Goal: Task Accomplishment & Management: Complete application form

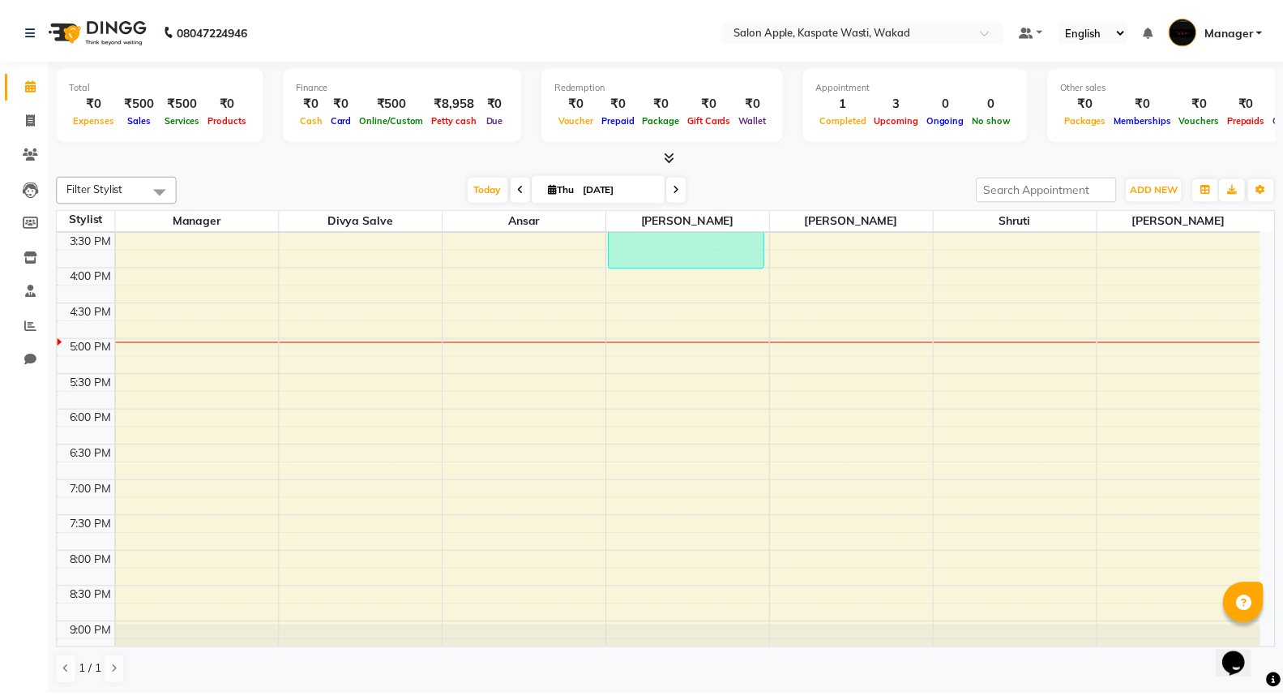
scroll to position [512, 0]
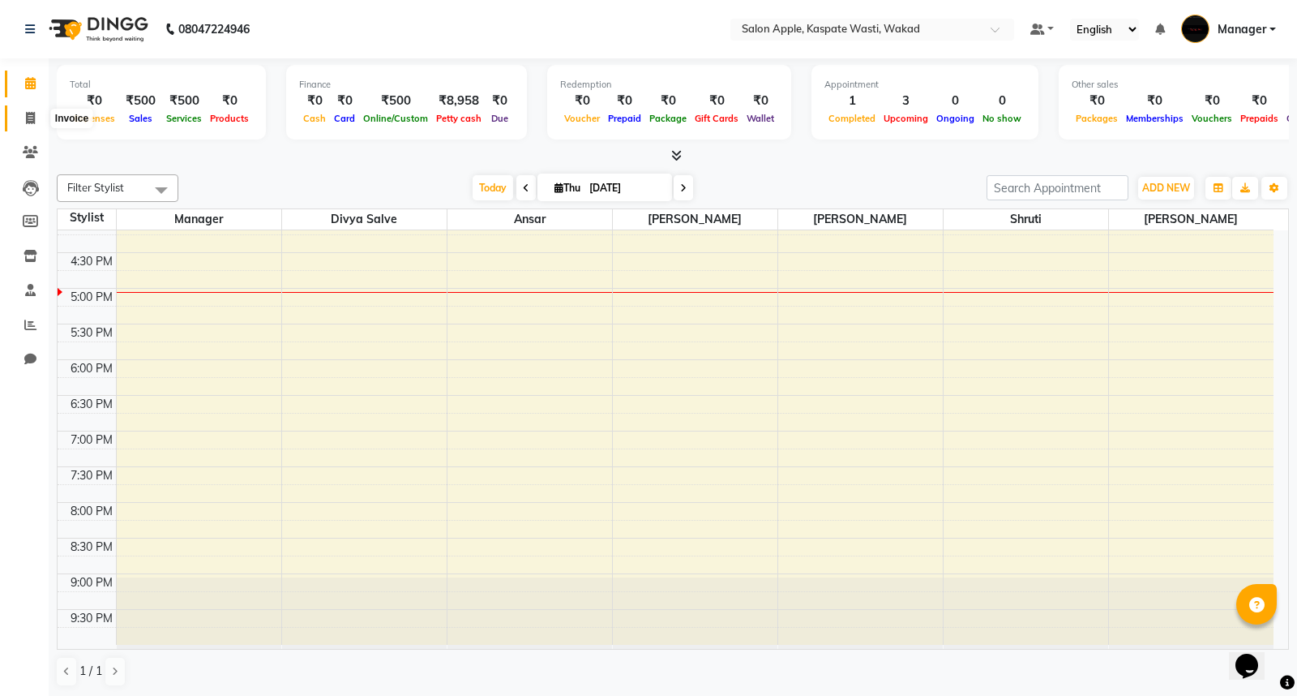
click at [28, 110] on span at bounding box center [30, 118] width 28 height 19
select select "7956"
select select "service"
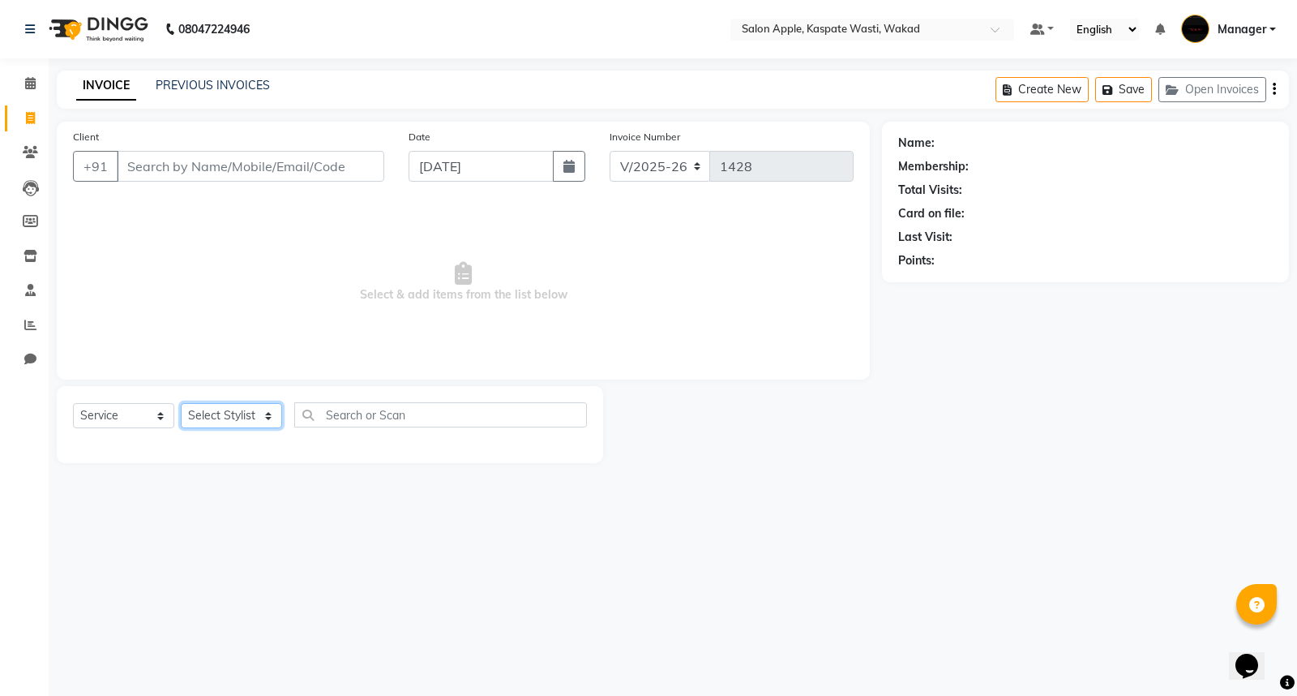
click at [241, 417] on select "Select Stylist Ansar Divya salve [PERSON_NAME] Manager [PERSON_NAME] [PERSON_NA…" at bounding box center [231, 415] width 101 height 25
select select "88767"
click at [181, 404] on select "Select Stylist Ansar Divya salve [PERSON_NAME] Manager [PERSON_NAME] [PERSON_NA…" at bounding box center [231, 415] width 101 height 25
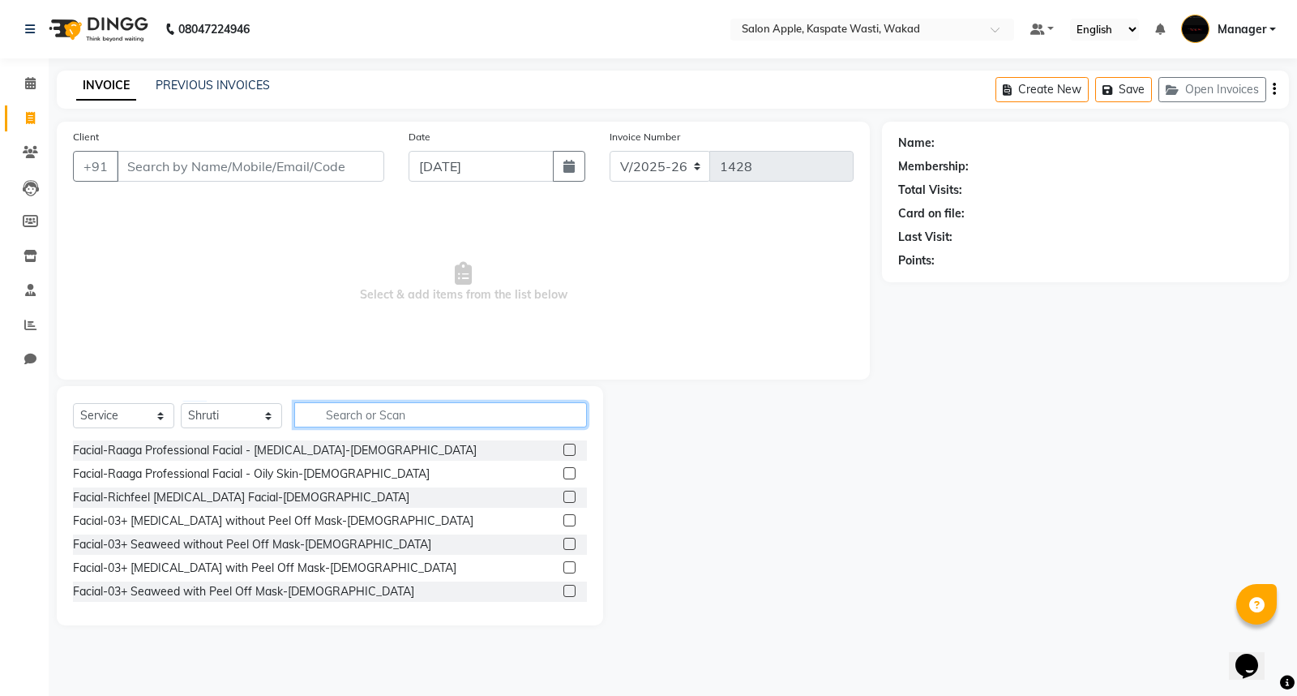
click at [349, 417] on input "text" at bounding box center [440, 414] width 293 height 25
click at [12, 320] on link "Reports" at bounding box center [24, 325] width 39 height 27
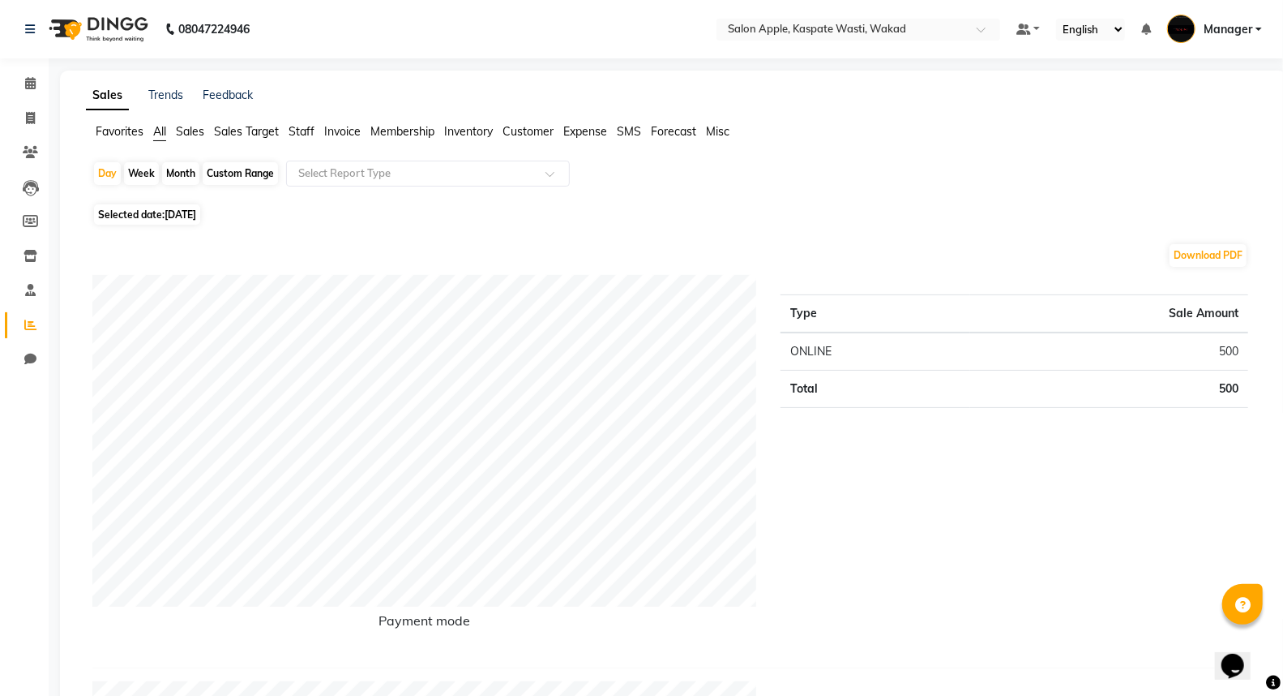
drag, startPoint x: 108, startPoint y: 165, endPoint x: 158, endPoint y: 199, distance: 60.7
click at [104, 165] on div "Day" at bounding box center [107, 173] width 27 height 23
select select "9"
select select "2025"
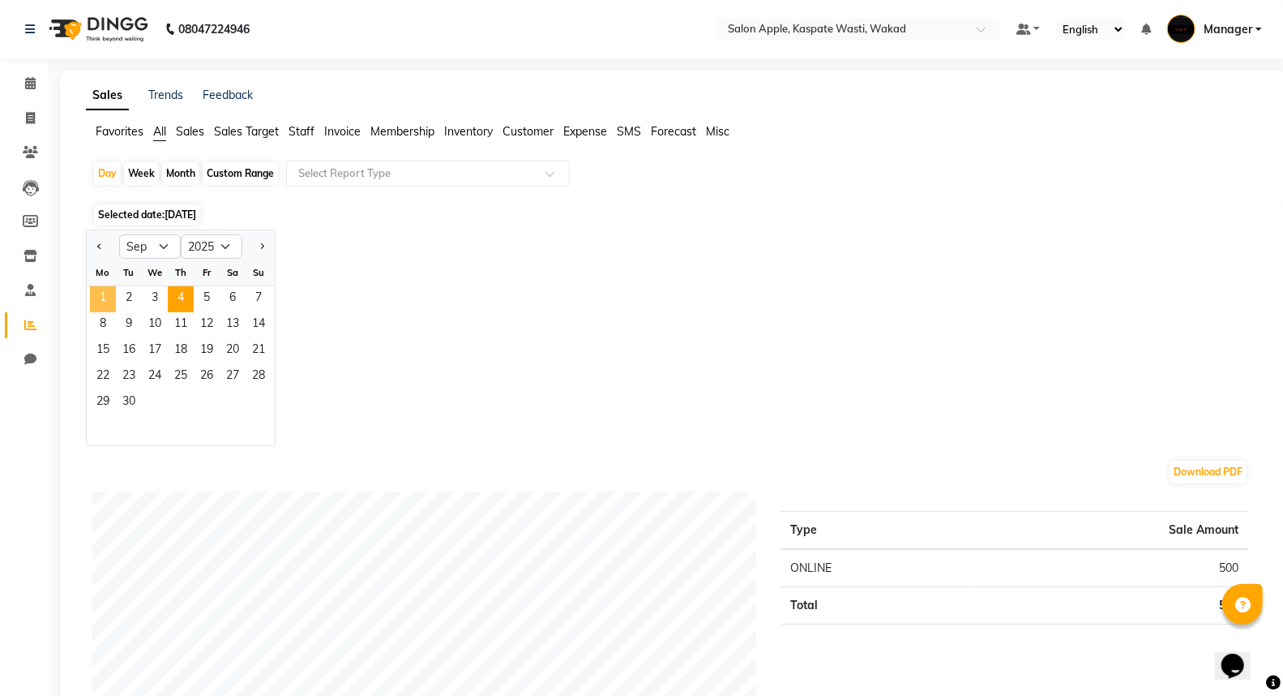
click at [103, 292] on span "1" at bounding box center [103, 299] width 26 height 26
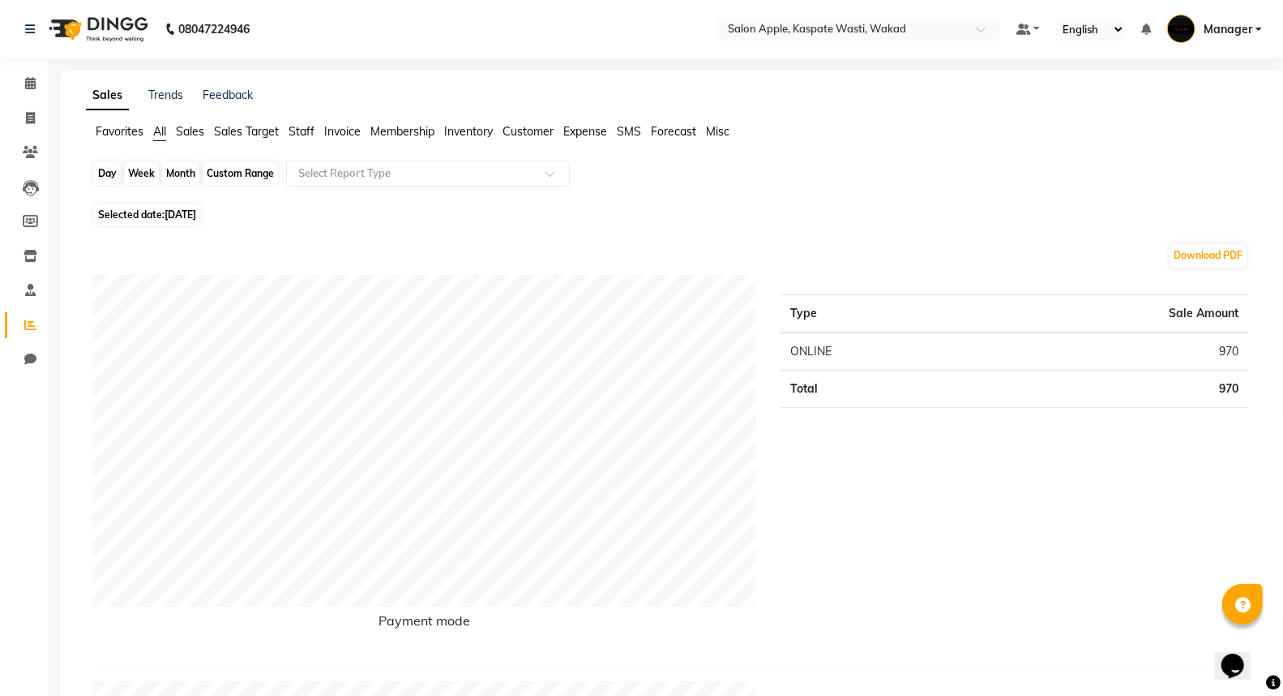
click at [109, 180] on div "Day" at bounding box center [107, 173] width 27 height 23
select select "9"
select select "2025"
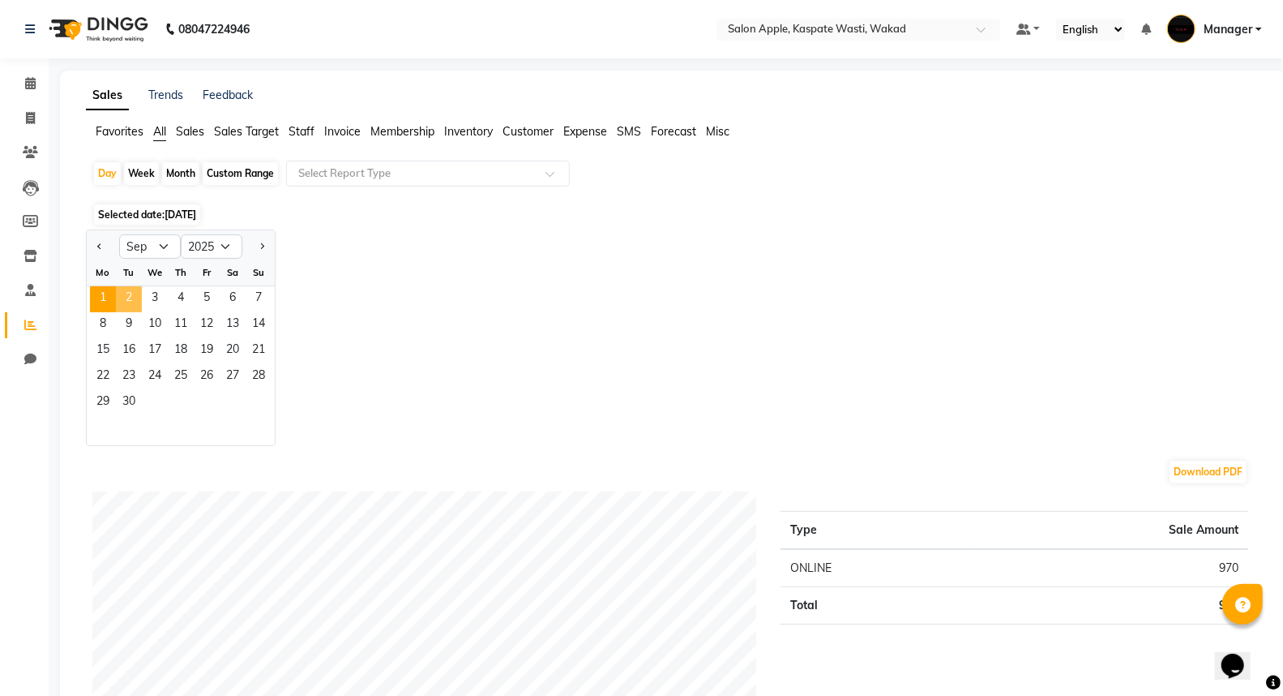
click at [135, 293] on span "2" at bounding box center [129, 299] width 26 height 26
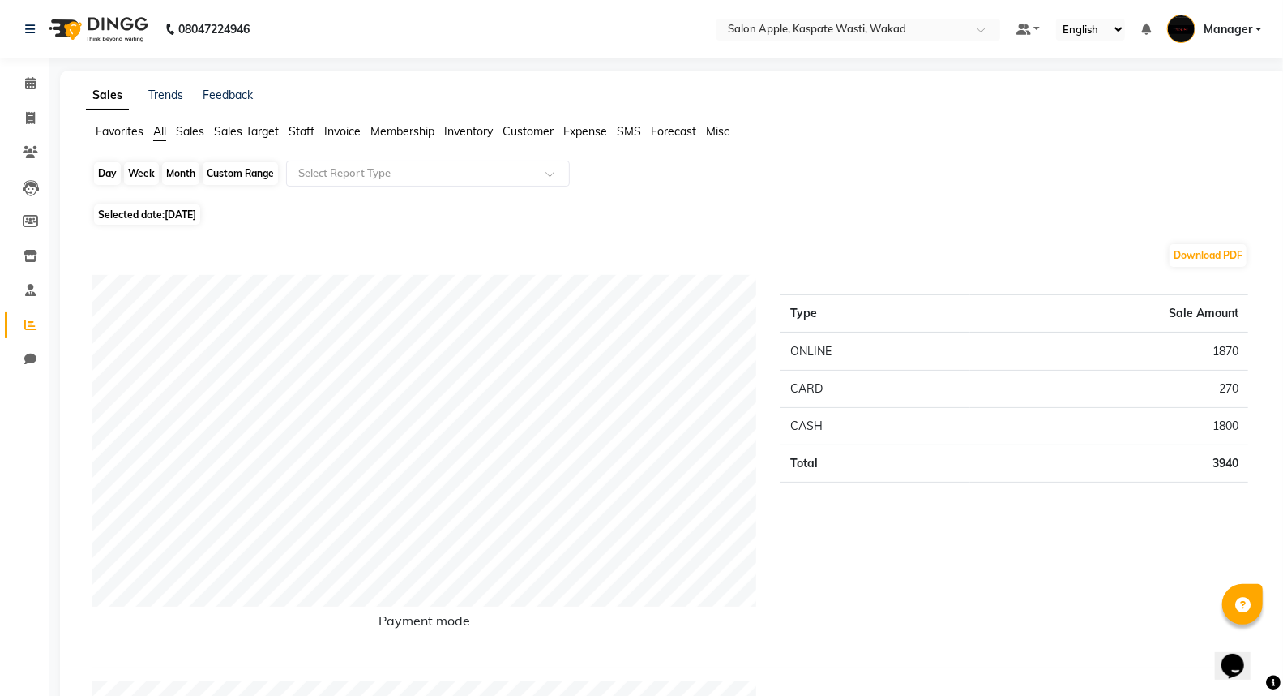
click at [97, 173] on div "Day" at bounding box center [107, 173] width 27 height 23
select select "9"
select select "2025"
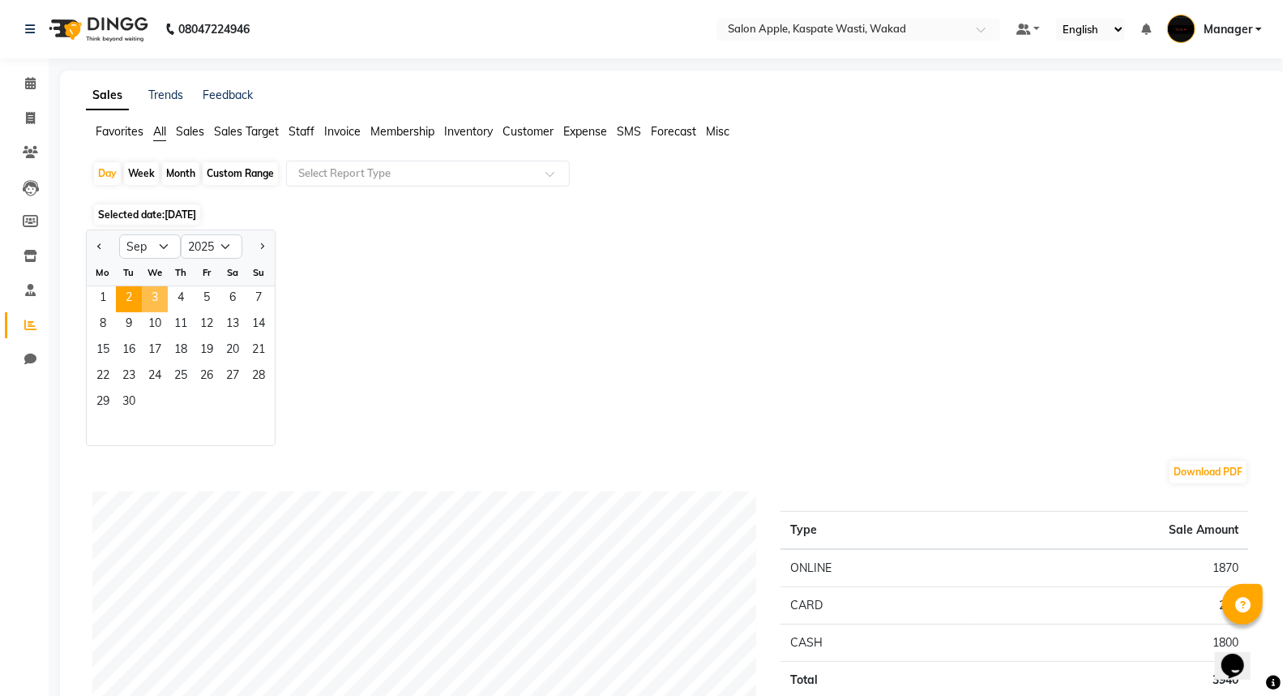
click at [162, 289] on span "3" at bounding box center [155, 299] width 26 height 26
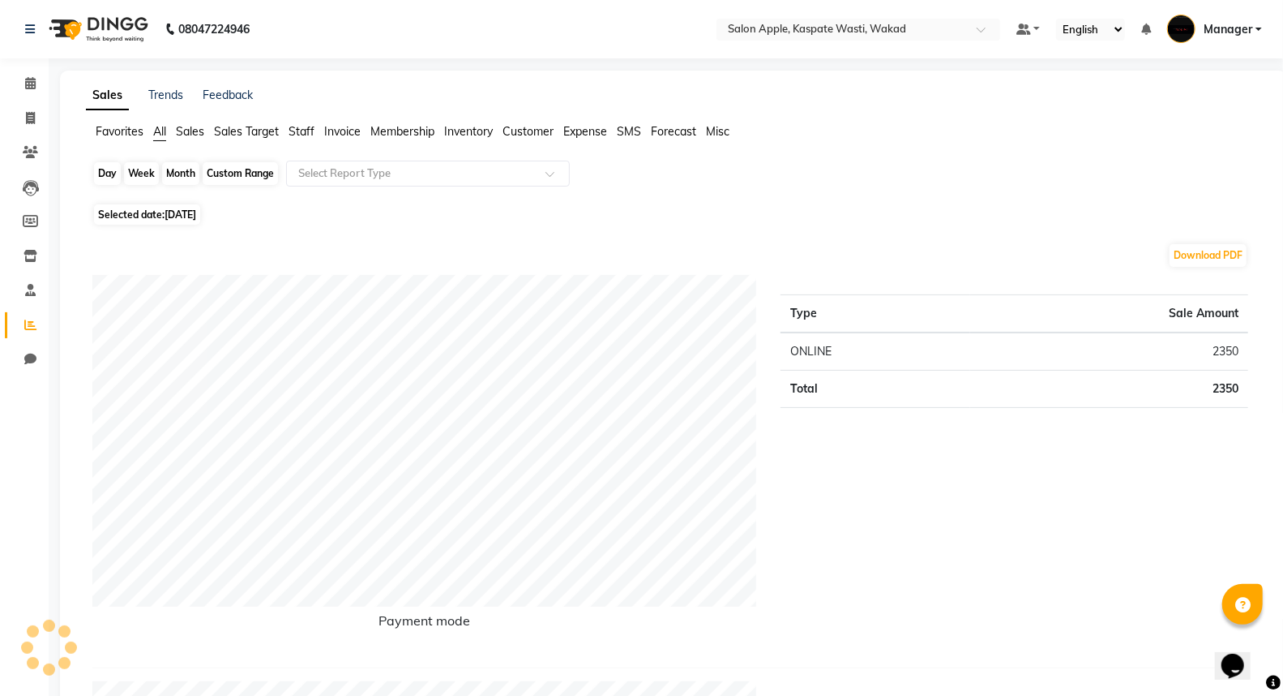
click at [113, 175] on div "Day" at bounding box center [107, 173] width 27 height 23
select select "9"
select select "2025"
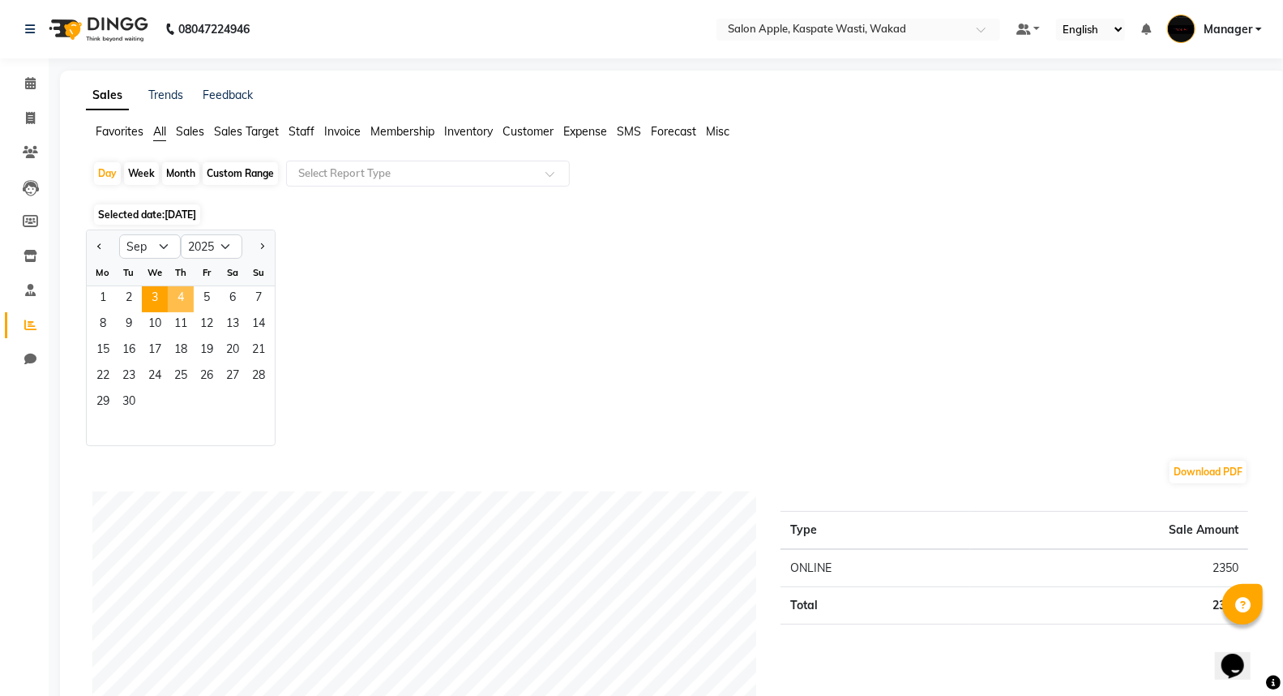
click at [191, 296] on span "4" at bounding box center [181, 299] width 26 height 26
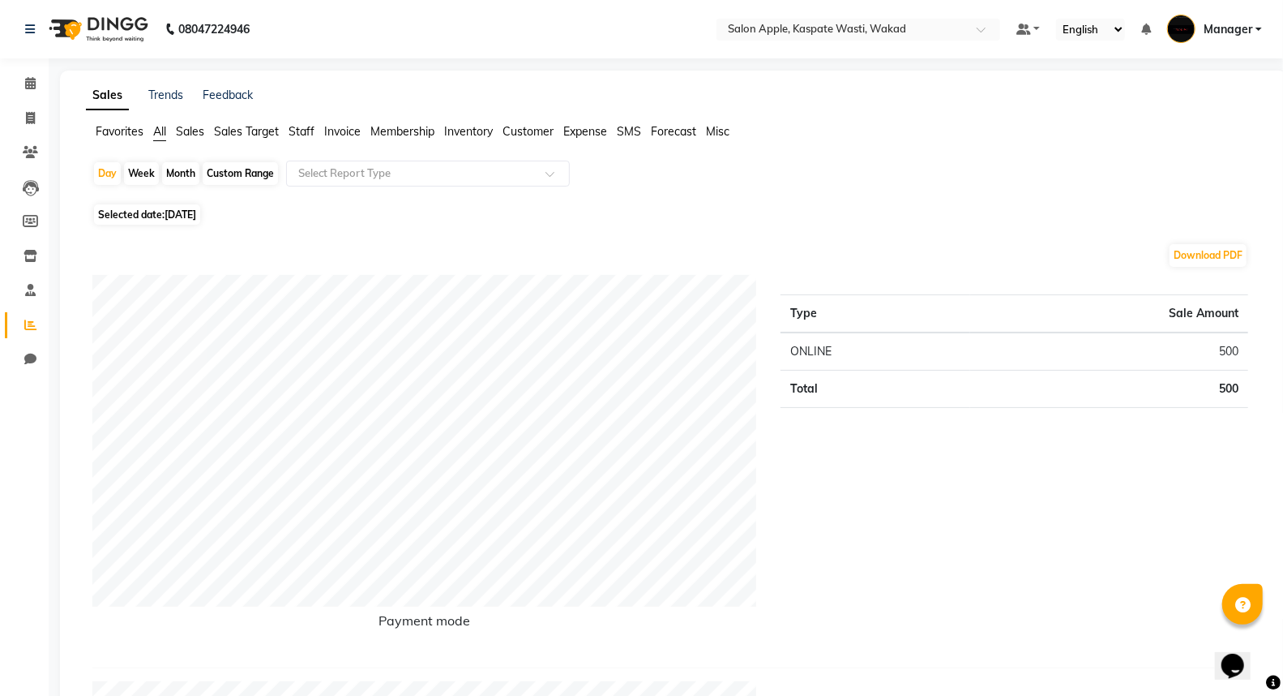
click at [180, 167] on div "Month" at bounding box center [180, 173] width 37 height 23
select select "9"
select select "2025"
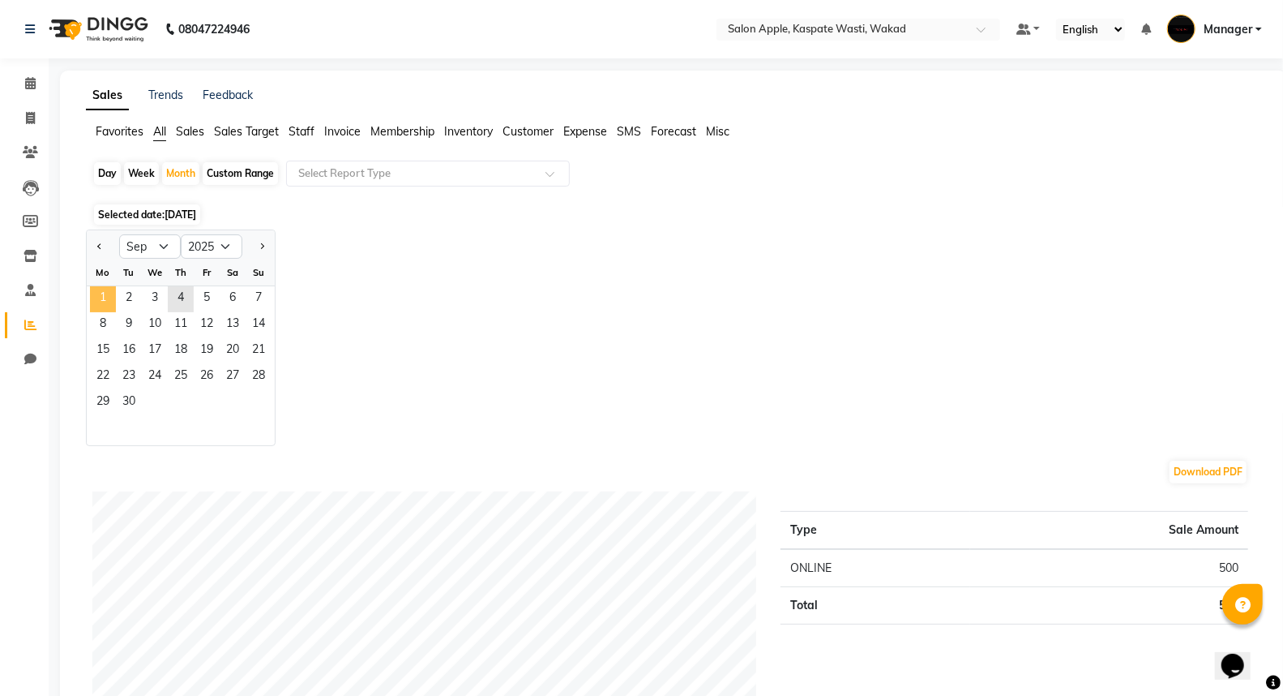
click at [106, 302] on span "1" at bounding box center [103, 299] width 26 height 26
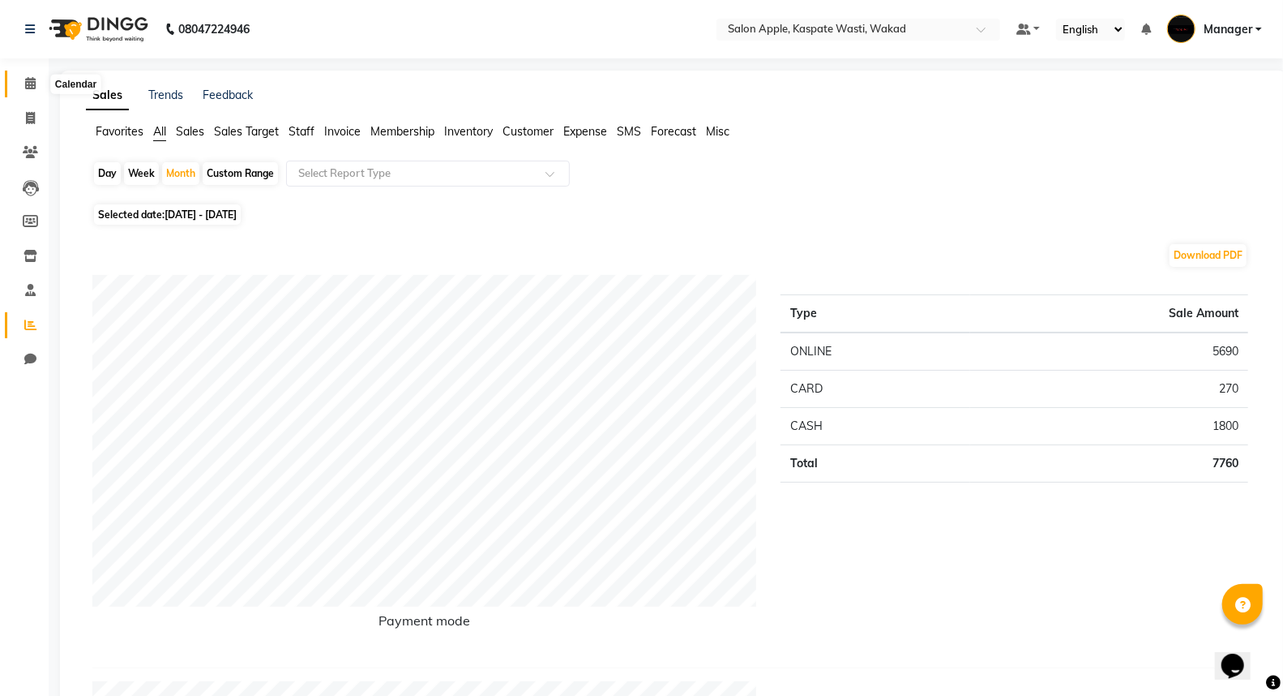
click at [27, 92] on span at bounding box center [30, 84] width 28 height 19
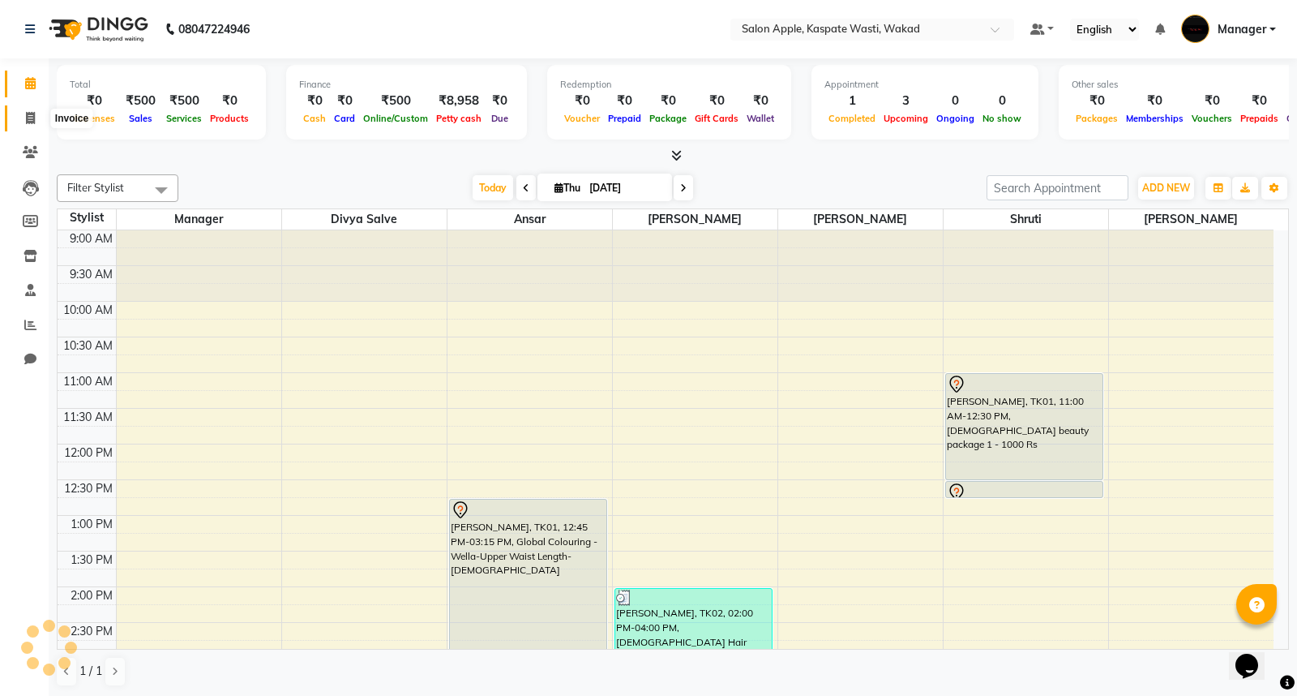
click at [24, 126] on span at bounding box center [30, 118] width 28 height 19
select select "7956"
select select "service"
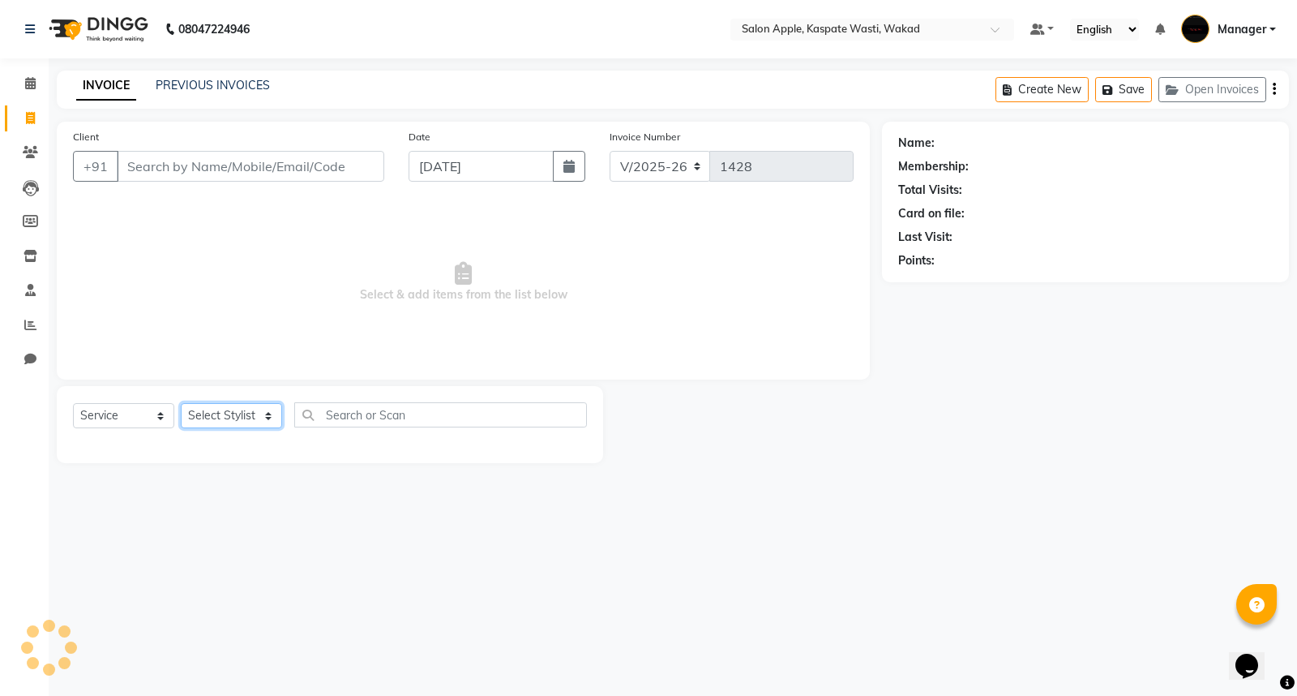
click at [229, 412] on select "Select Stylist Ansar Divya salve [PERSON_NAME] Manager [PERSON_NAME] [PERSON_NA…" at bounding box center [231, 415] width 101 height 25
select select "88767"
click at [181, 404] on select "Select Stylist Ansar Divya salve [PERSON_NAME] Manager [PERSON_NAME] [PERSON_NA…" at bounding box center [231, 415] width 101 height 25
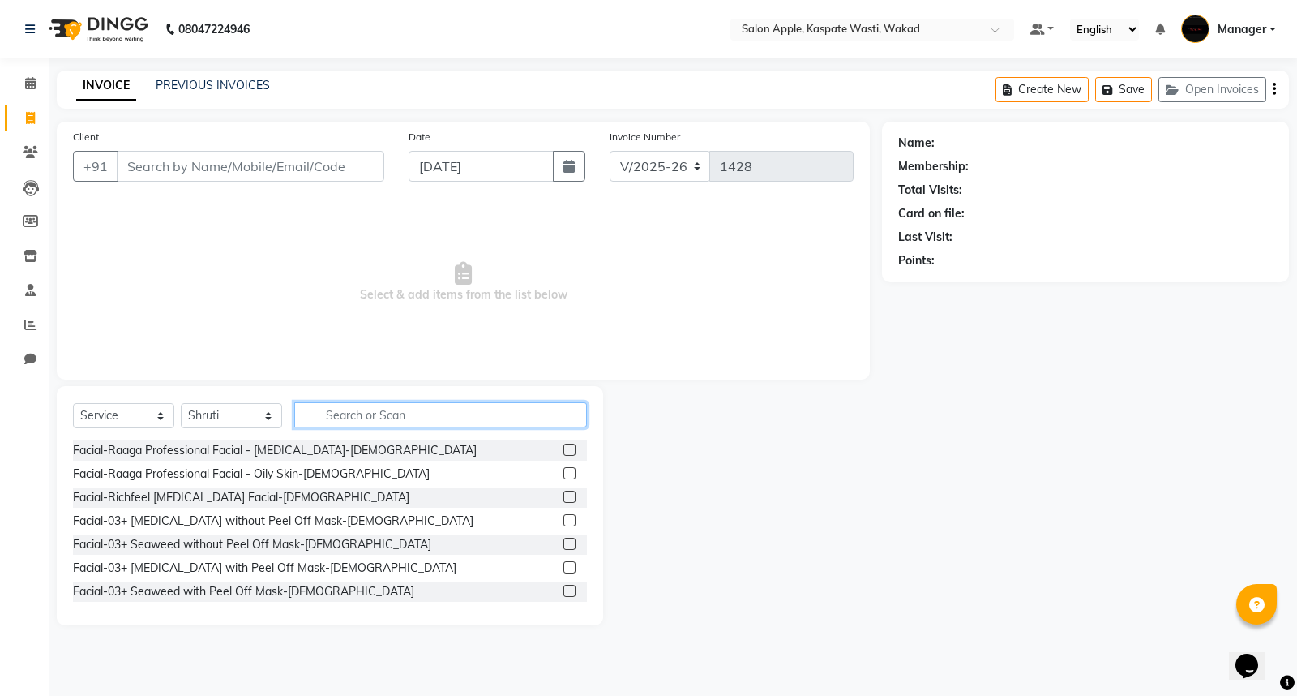
click at [387, 414] on input "text" at bounding box center [440, 414] width 293 height 25
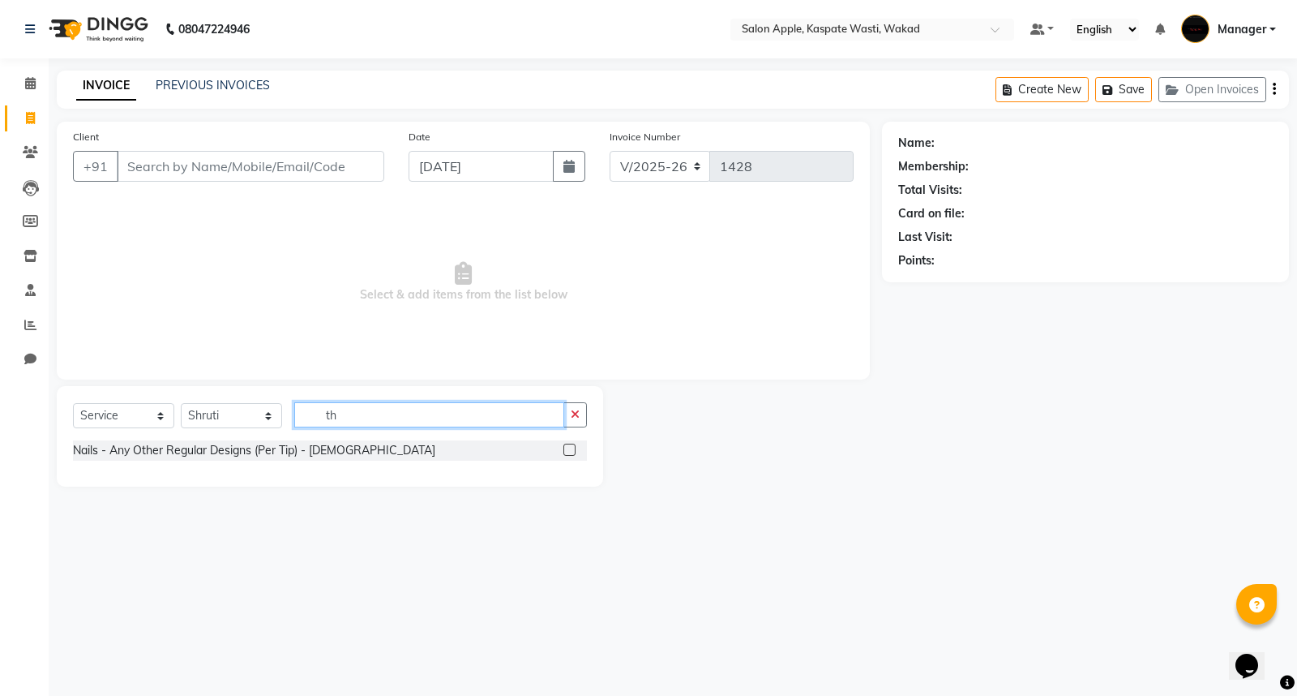
type input "t"
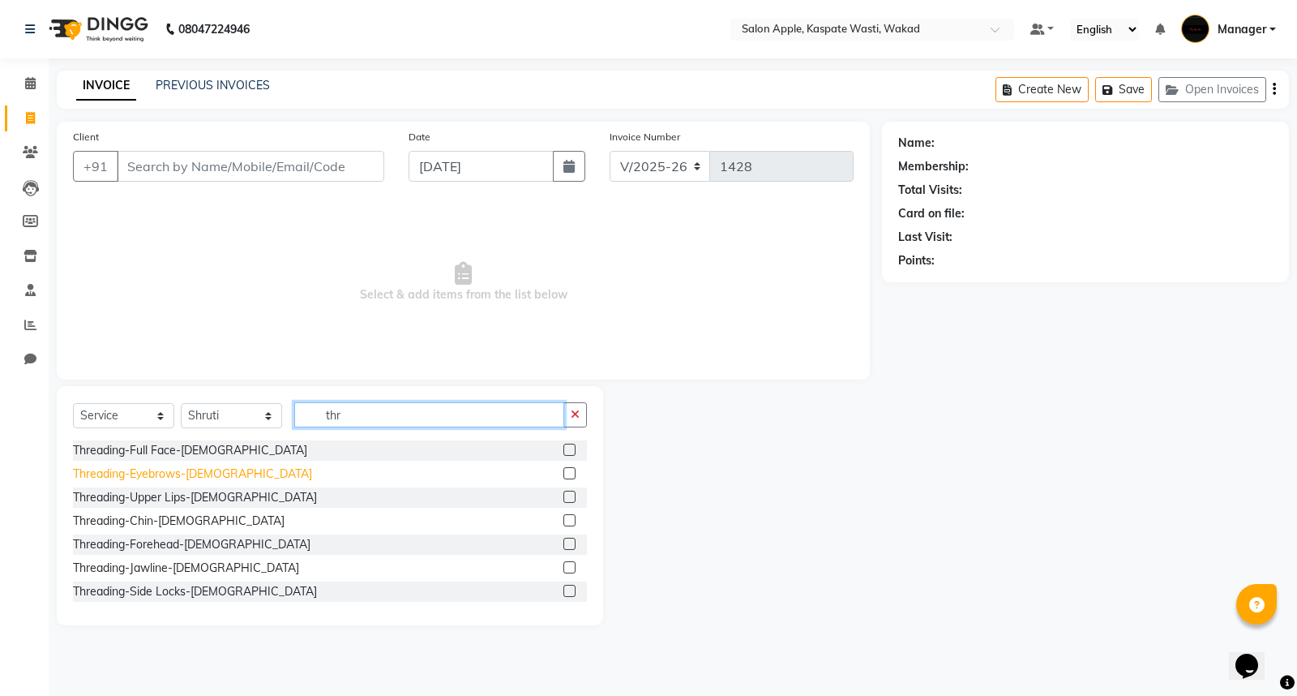
type input "thr"
click at [130, 473] on div "Threading-Eyebrows-[DEMOGRAPHIC_DATA]" at bounding box center [192, 473] width 239 height 17
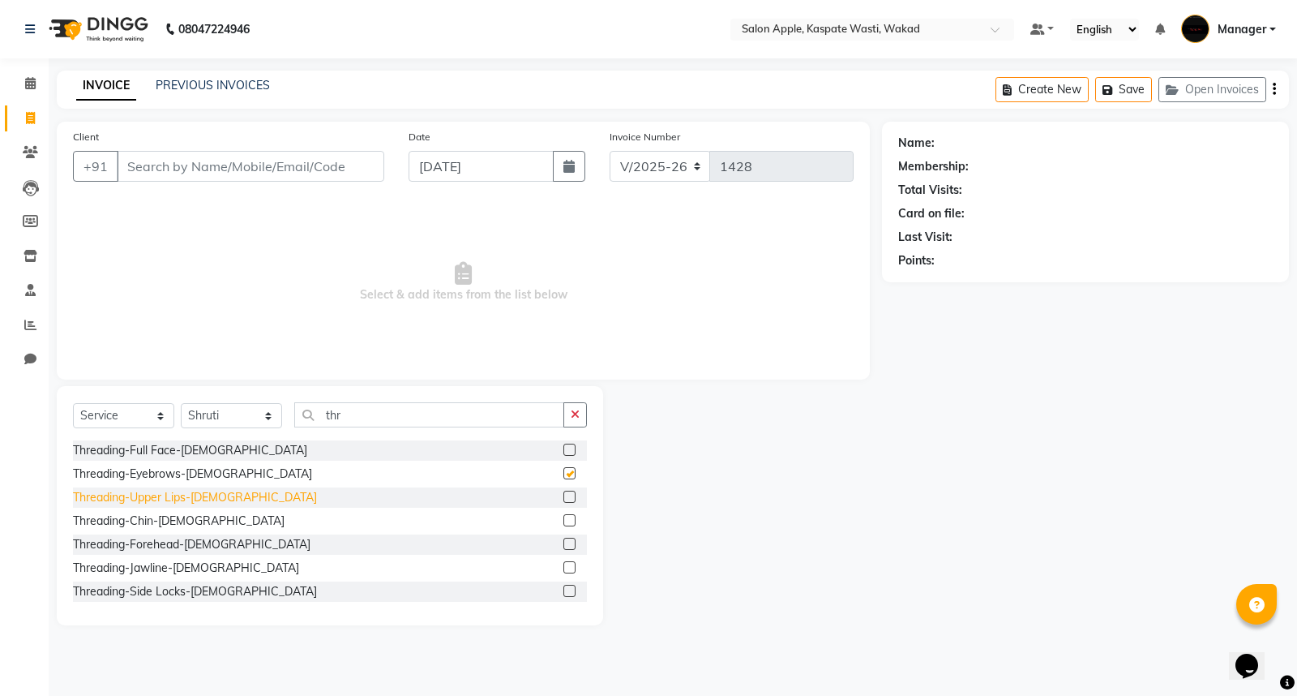
checkbox input "false"
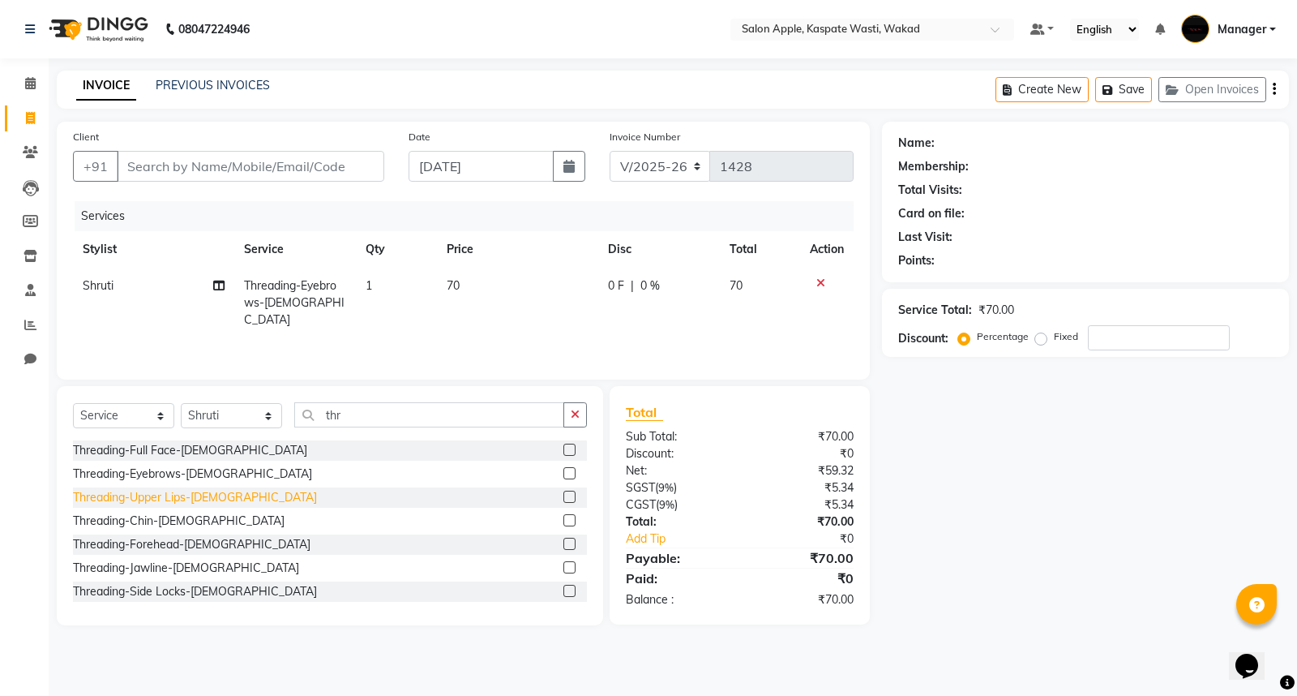
click at [144, 498] on div "Threading-Upper Lips-[DEMOGRAPHIC_DATA]" at bounding box center [195, 497] width 244 height 17
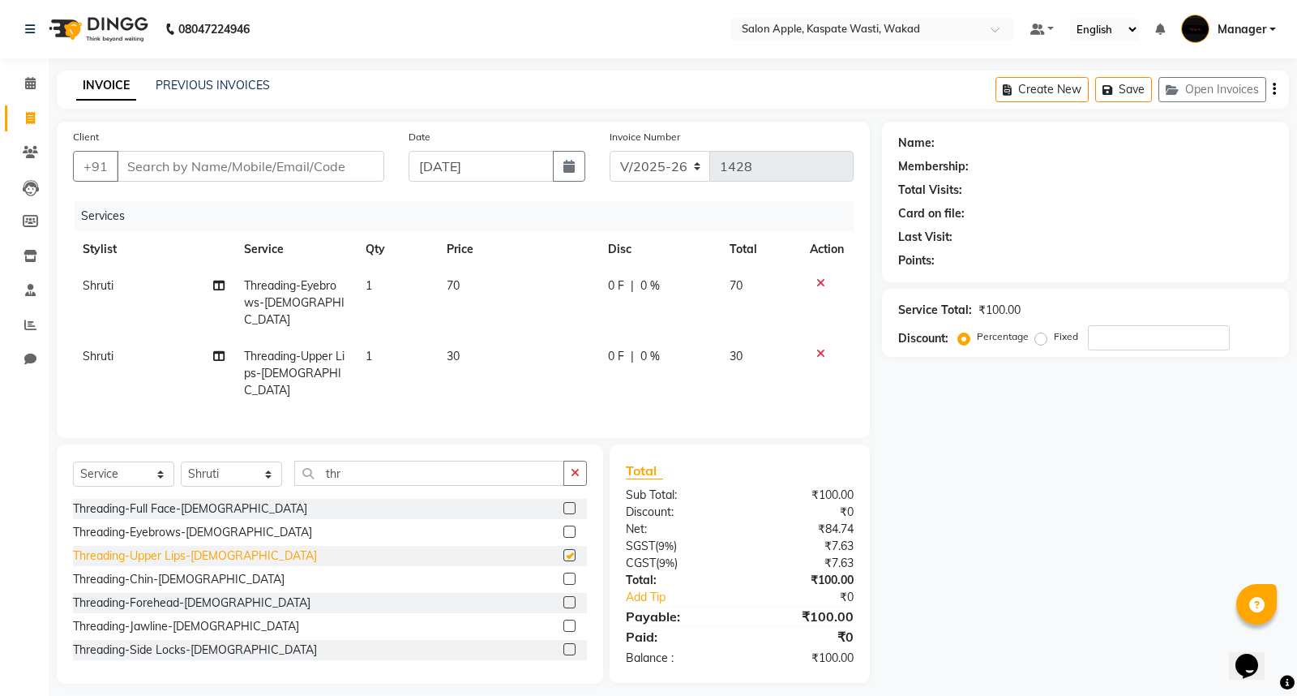
checkbox input "false"
click at [157, 594] on div "Threading-Forehead-[DEMOGRAPHIC_DATA]" at bounding box center [192, 602] width 238 height 17
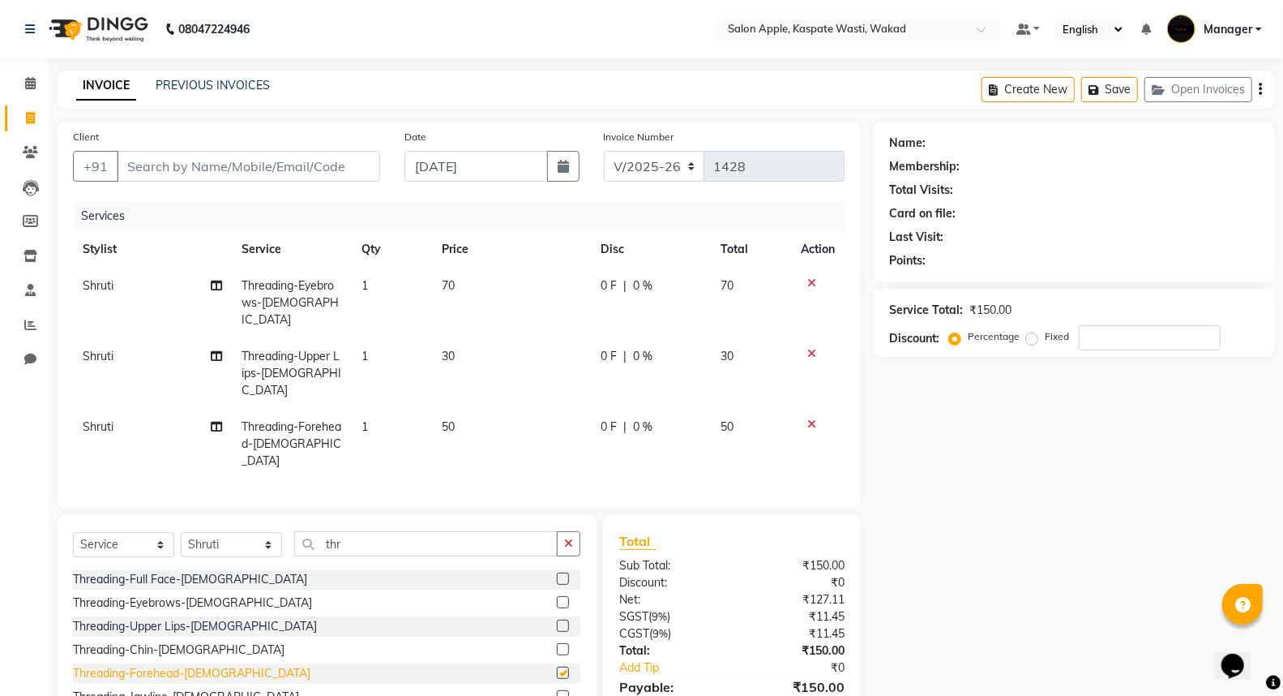
checkbox input "false"
click at [341, 531] on input "thr" at bounding box center [425, 543] width 263 height 25
type input "t"
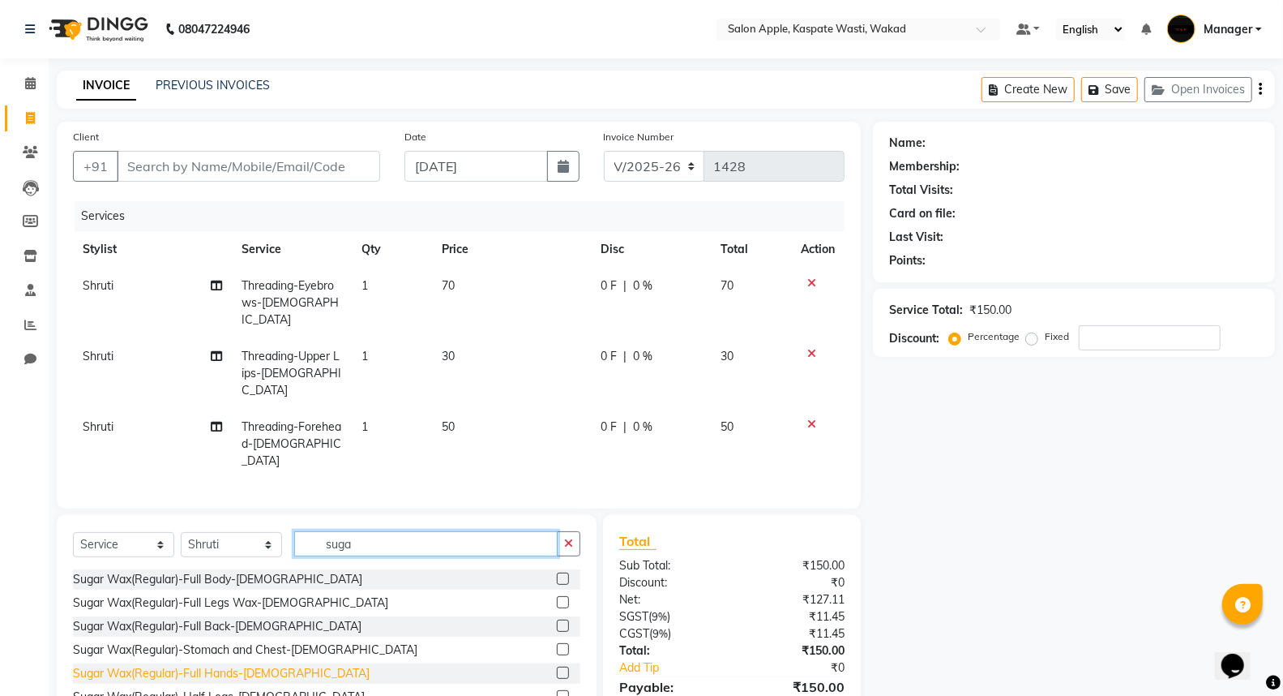
type input "suga"
click at [227, 665] on div "Sugar Wax(Regular)-Full Hands-[DEMOGRAPHIC_DATA]" at bounding box center [221, 673] width 297 height 17
checkbox input "false"
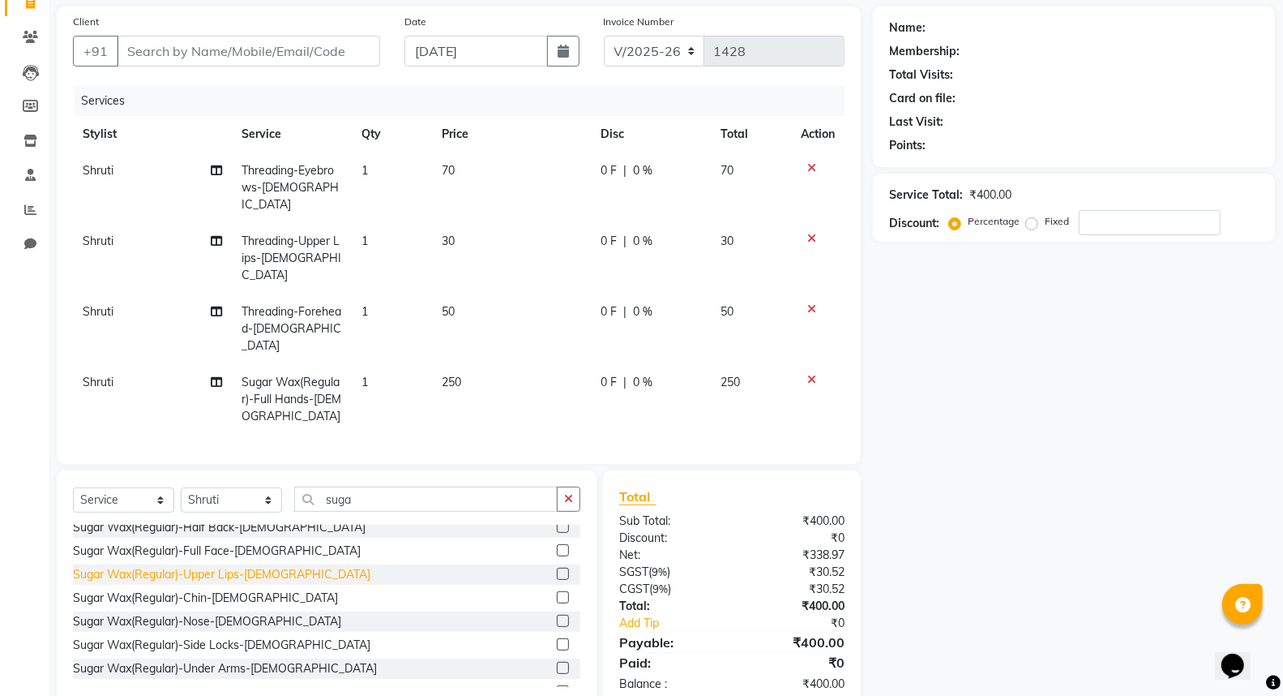
scroll to position [180, 0]
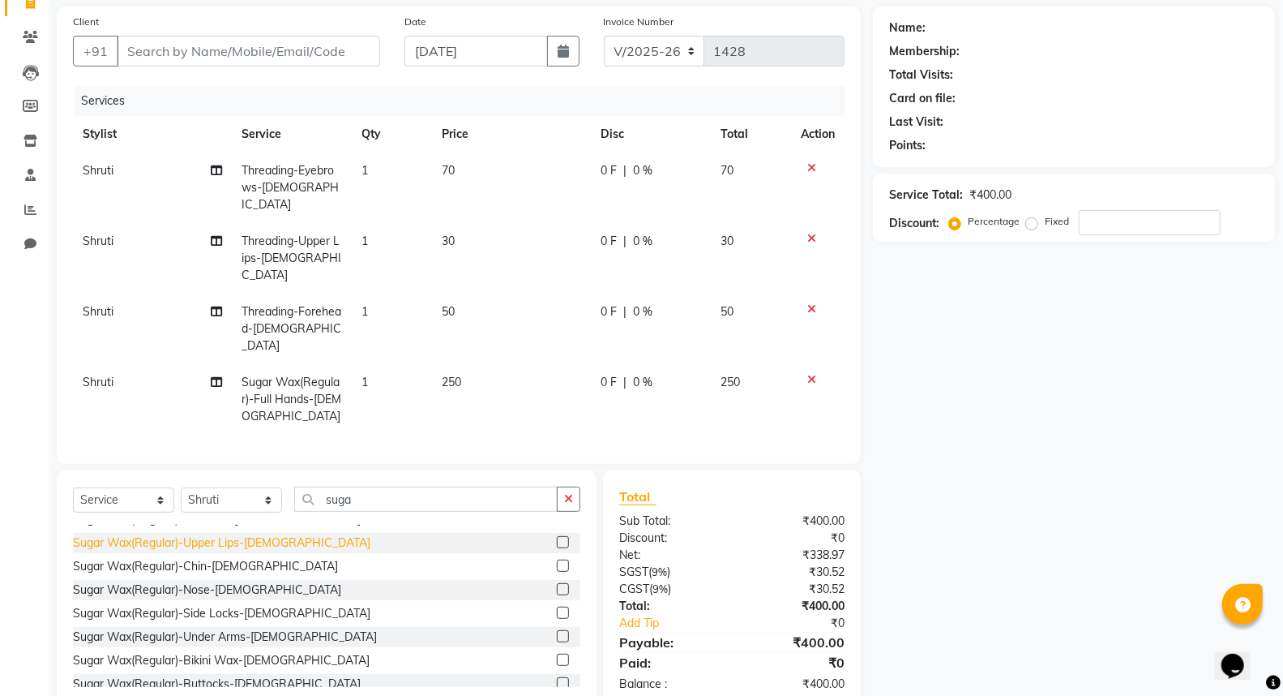
click at [263, 628] on div "Sugar Wax(Regular)-Under Arms-[DEMOGRAPHIC_DATA]" at bounding box center [225, 636] width 304 height 17
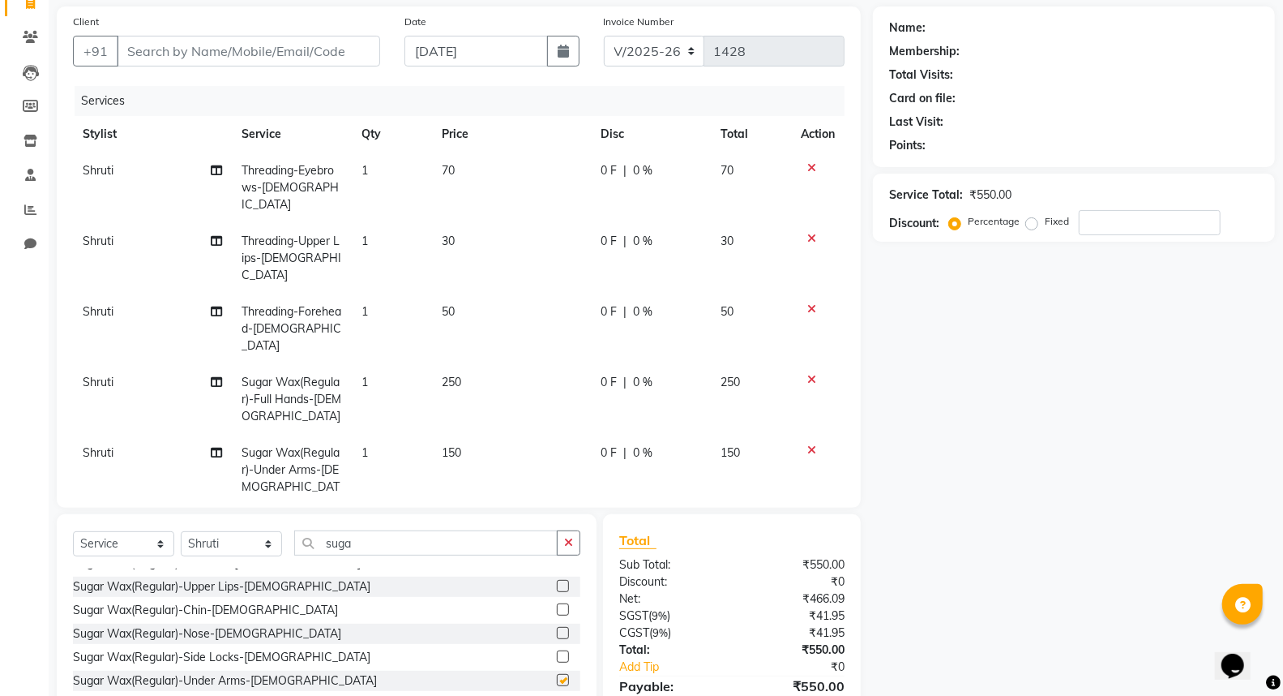
checkbox input "false"
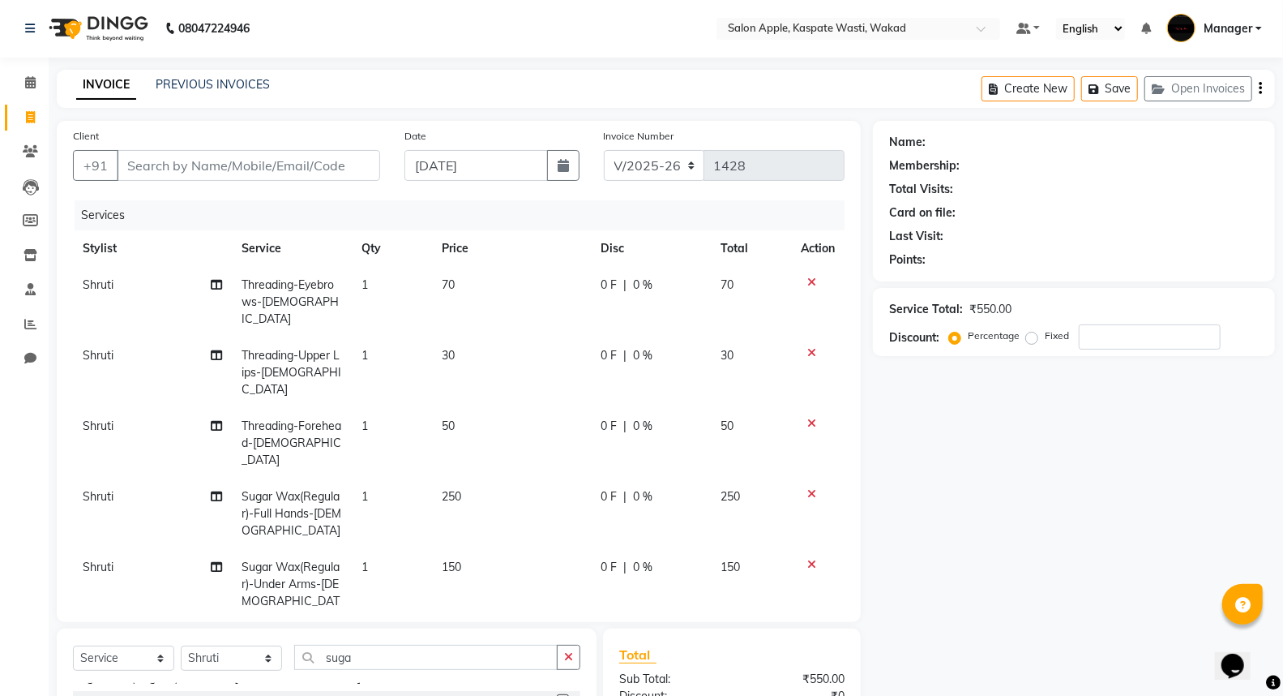
scroll to position [0, 0]
click at [244, 174] on input "Client" at bounding box center [248, 166] width 263 height 31
type input "9"
type input "0"
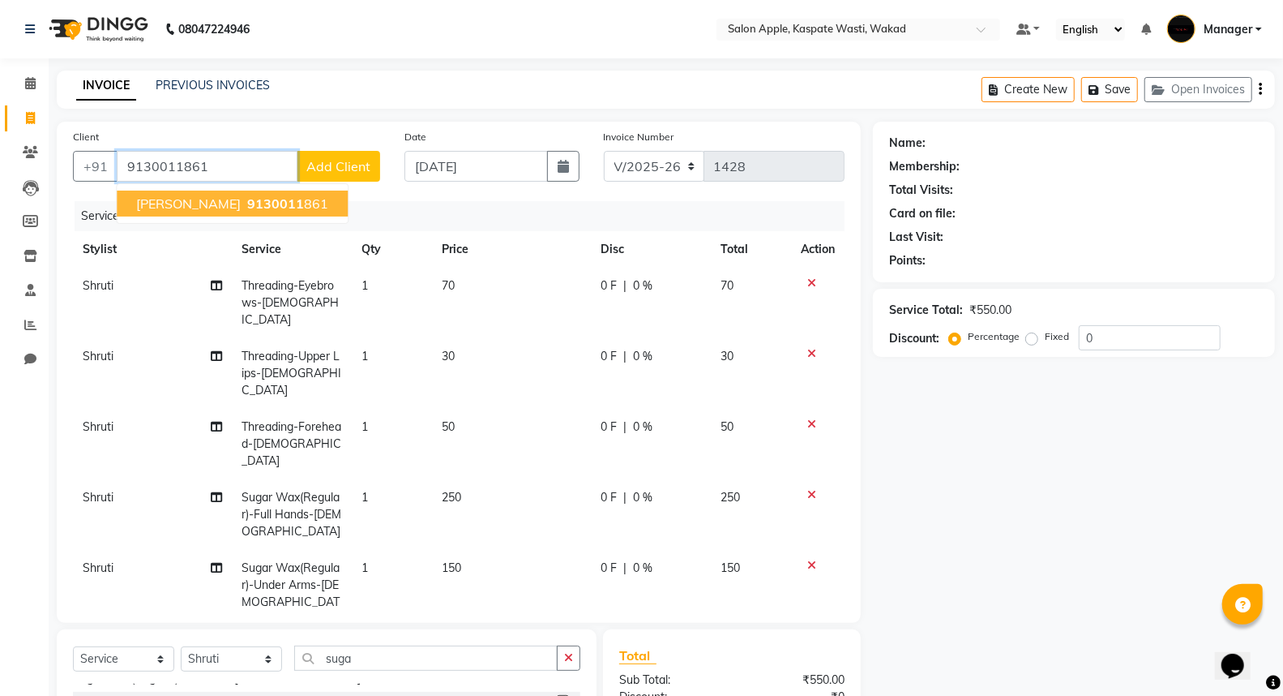
type input "9130011861"
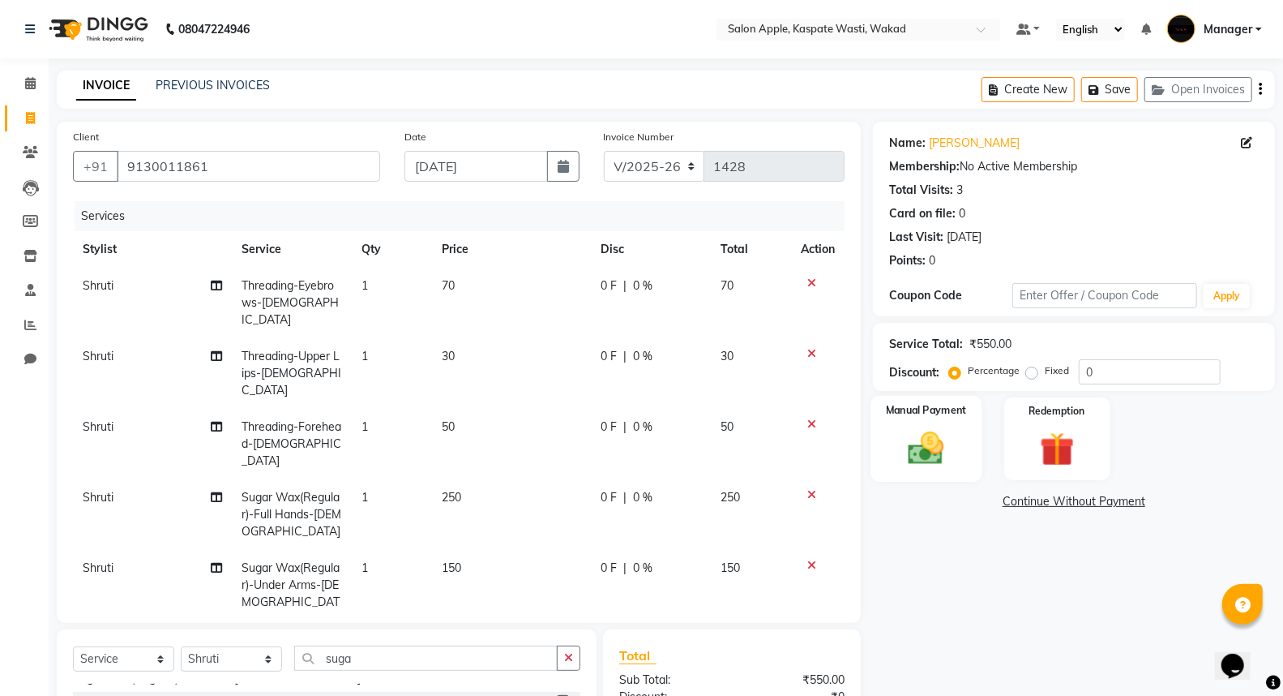
click at [951, 425] on div "Manual Payment" at bounding box center [926, 439] width 111 height 87
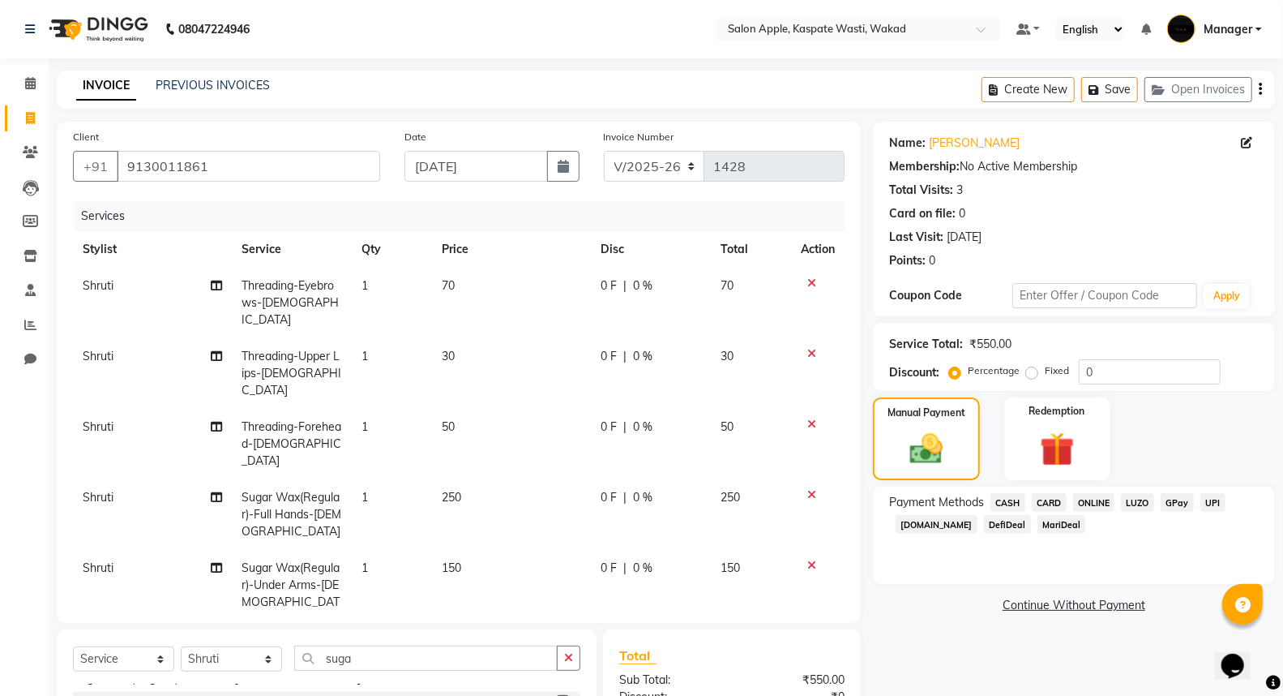
click at [1092, 504] on span "ONLINE" at bounding box center [1094, 502] width 42 height 19
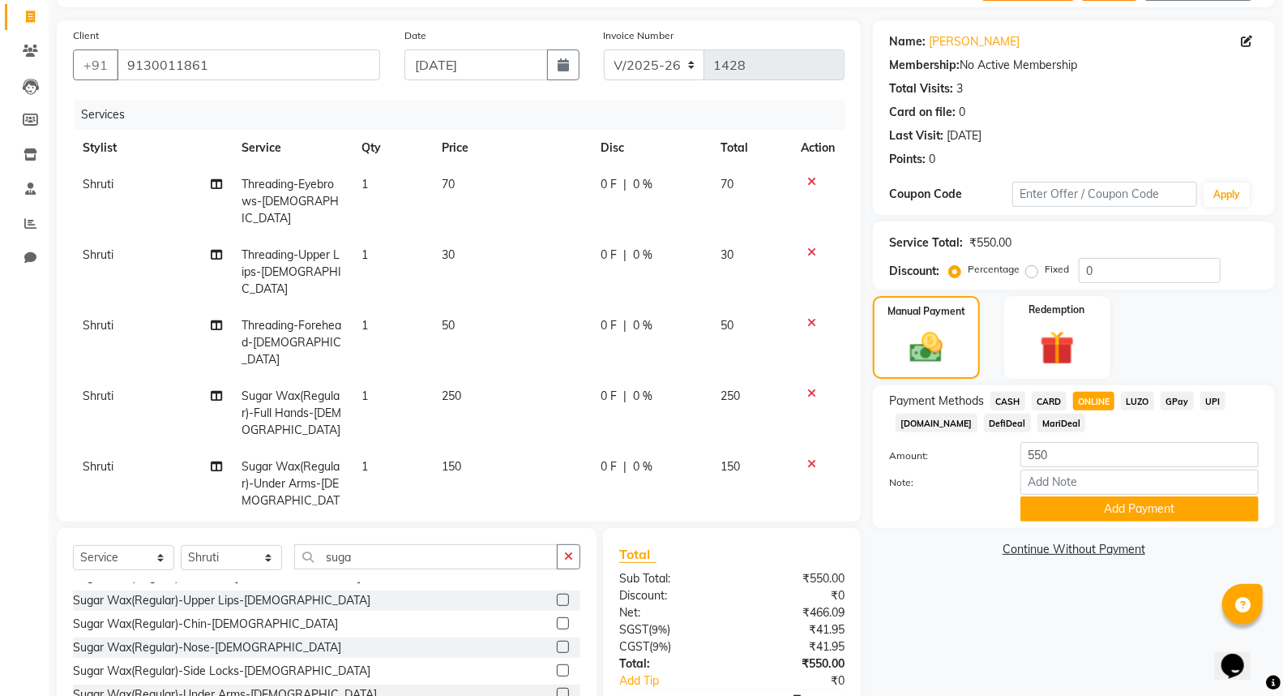
scroll to position [185, 0]
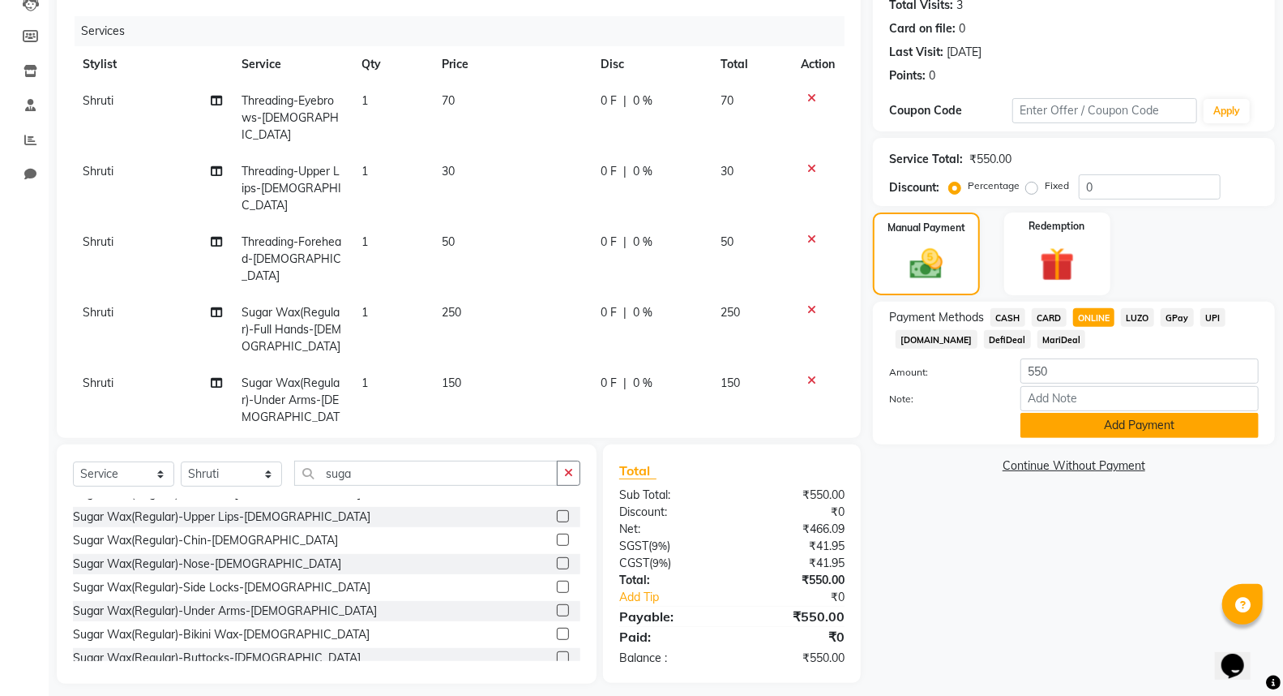
click at [1085, 432] on button "Add Payment" at bounding box center [1140, 425] width 238 height 25
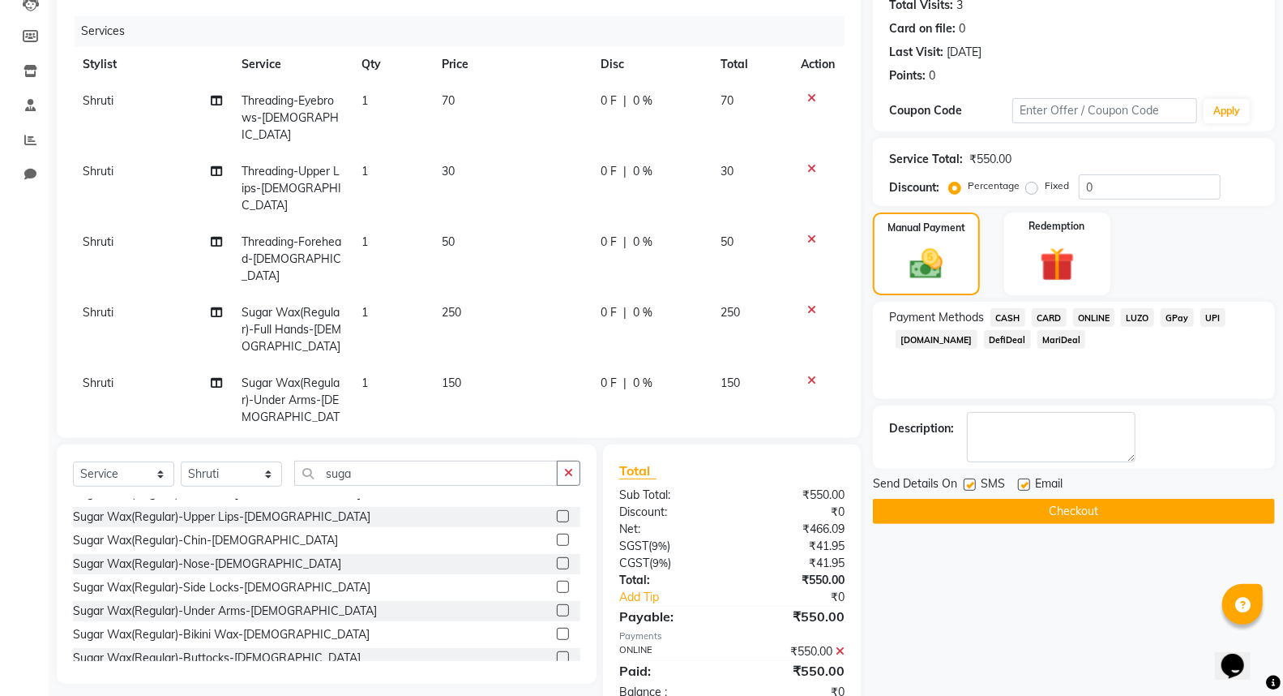
scroll to position [219, 0]
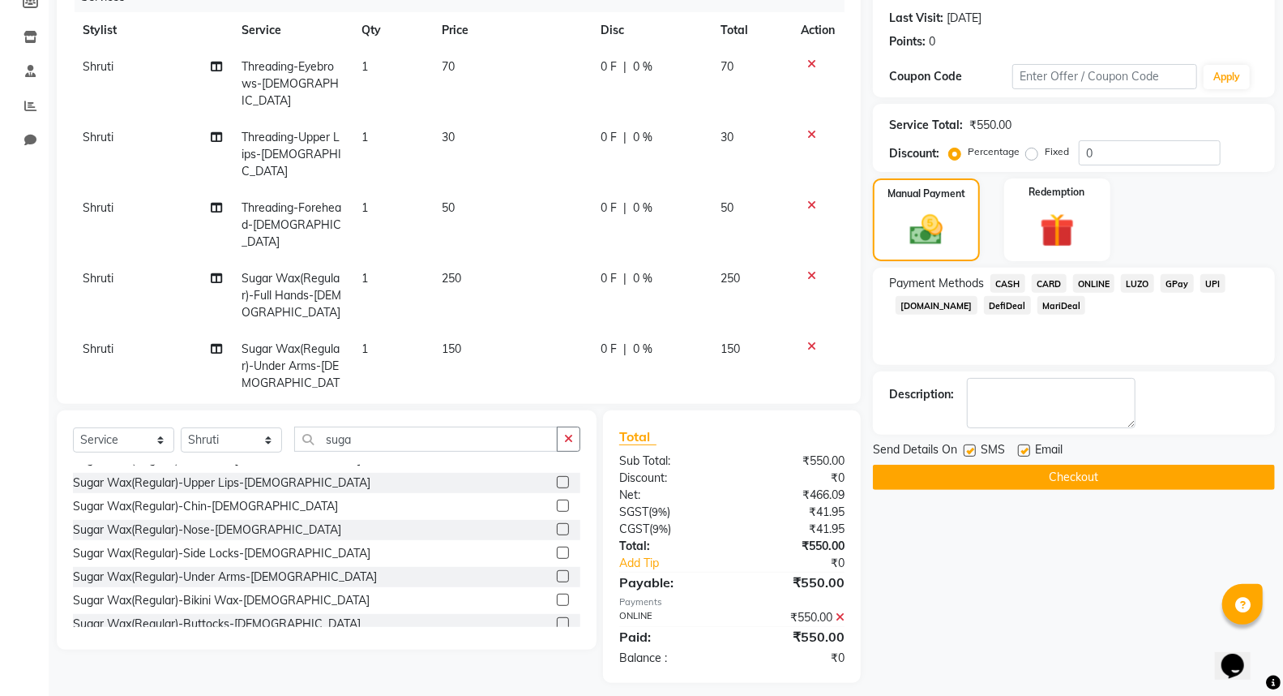
click at [1068, 467] on button "Checkout" at bounding box center [1074, 477] width 402 height 25
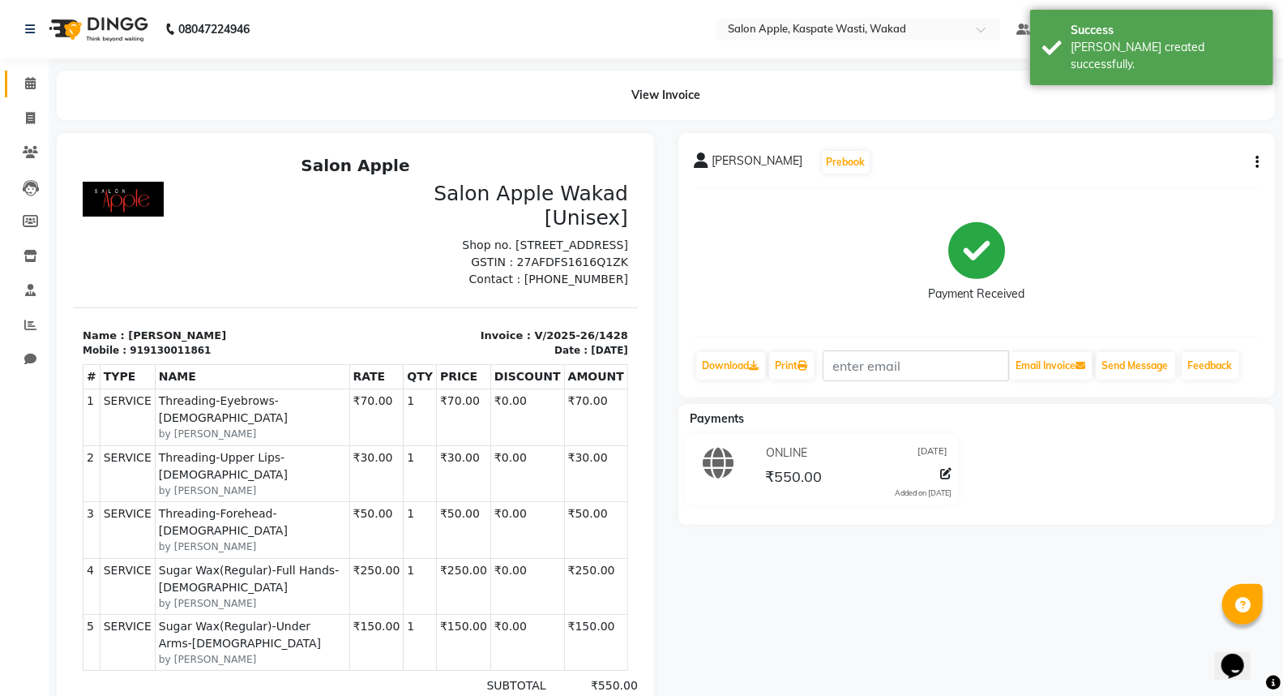
click at [12, 88] on link "Calendar" at bounding box center [24, 84] width 39 height 27
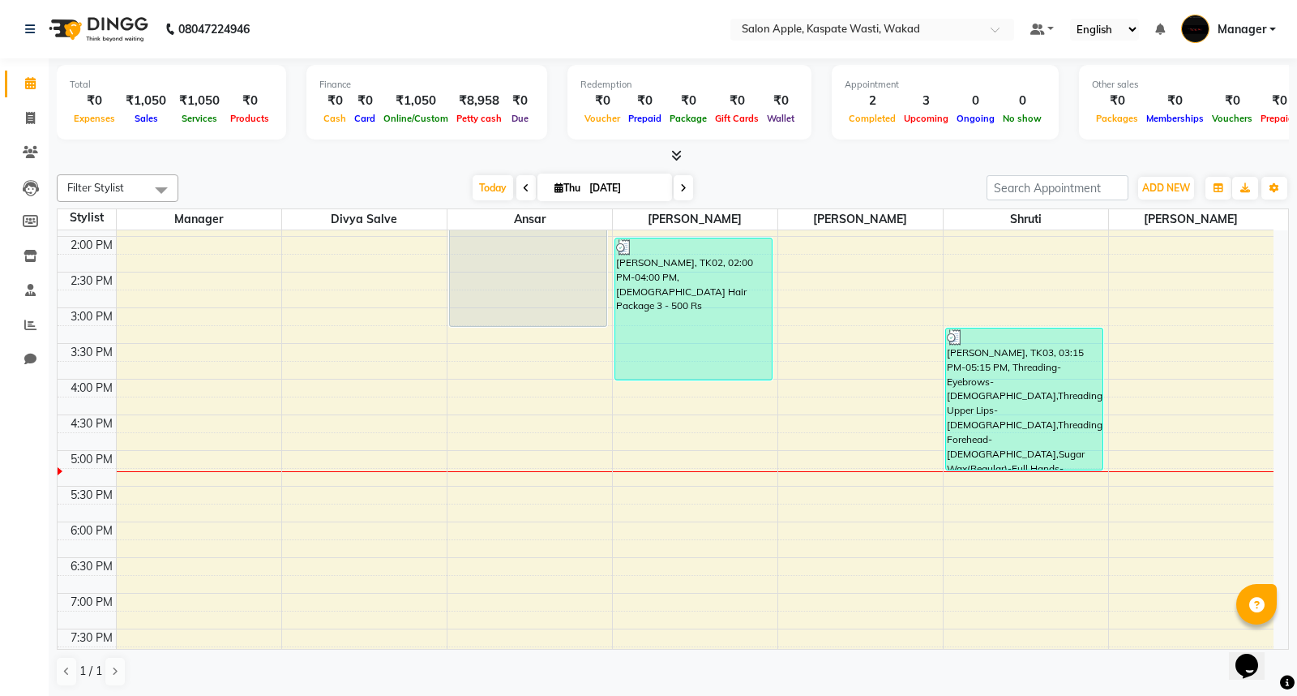
scroll to position [512, 0]
